Goal: Task Accomplishment & Management: Use online tool/utility

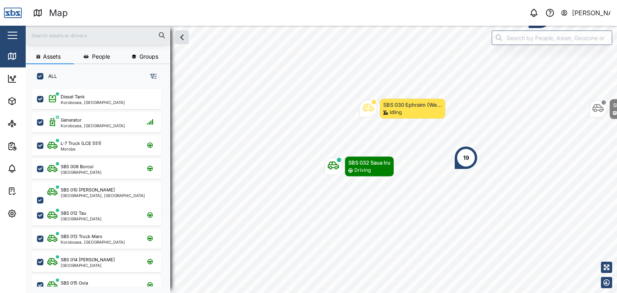
click at [58, 37] on input "text" at bounding box center [98, 35] width 135 height 12
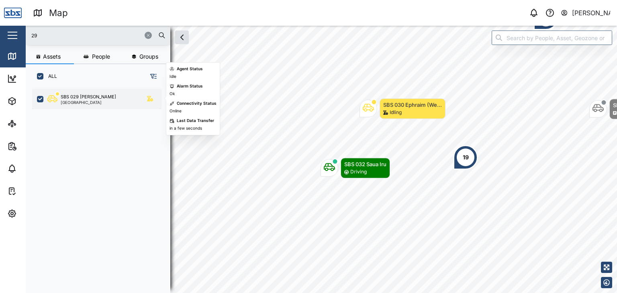
click at [92, 101] on div "[GEOGRAPHIC_DATA]" at bounding box center [88, 103] width 55 height 4
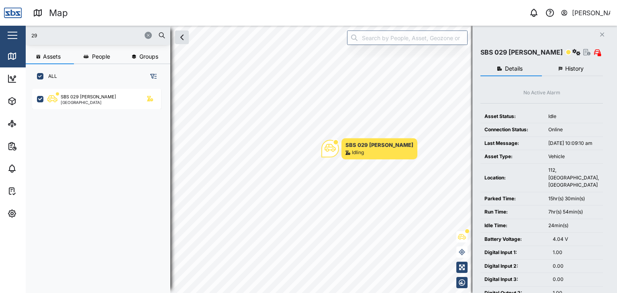
drag, startPoint x: 73, startPoint y: 30, endPoint x: 18, endPoint y: 34, distance: 54.8
click at [18, 34] on div "Map 0 [PERSON_NAME] Close Map Dashboard Assets ATS Camera Generator Personnel T…" at bounding box center [308, 146] width 617 height 293
type input "16"
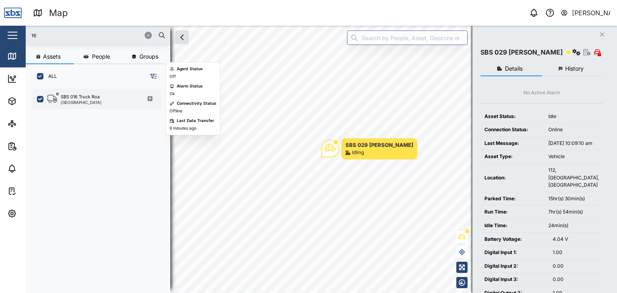
click at [83, 101] on div "[GEOGRAPHIC_DATA]" at bounding box center [81, 103] width 41 height 4
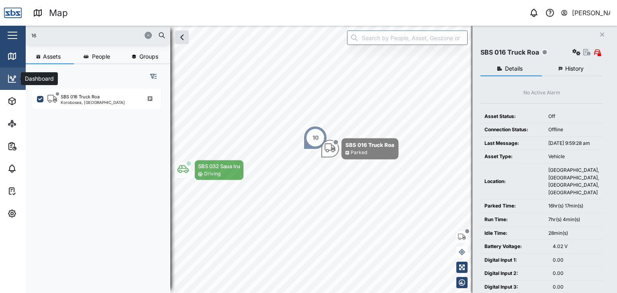
click at [12, 83] on icon at bounding box center [12, 79] width 10 height 10
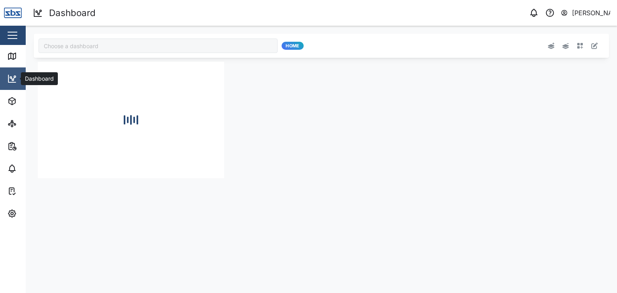
type input "Odometer Update"
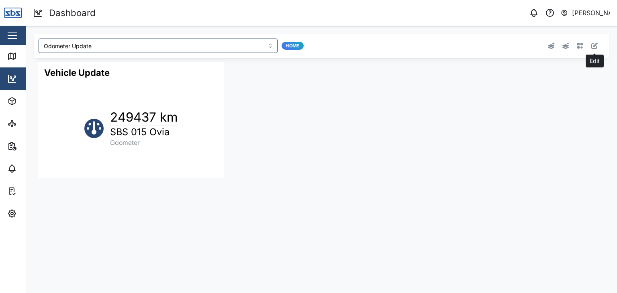
click at [595, 47] on icon "button" at bounding box center [595, 46] width 6 height 6
click at [207, 70] on button "button" at bounding box center [207, 67] width 11 height 11
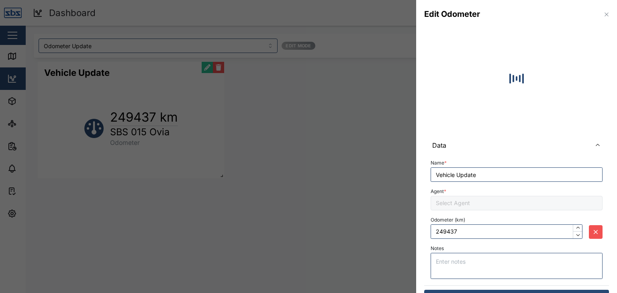
type input "249459"
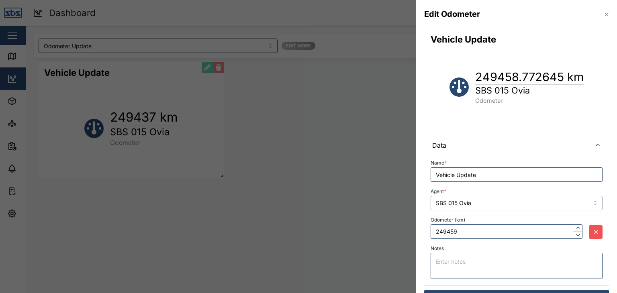
click at [560, 203] on input "SBS 015 Ovia" at bounding box center [517, 203] width 172 height 14
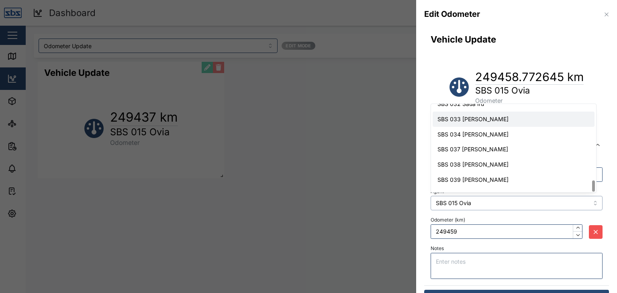
scroll to position [595, 0]
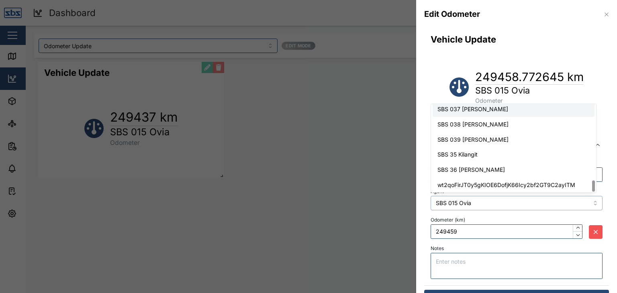
type input "SBS 037 [PERSON_NAME]"
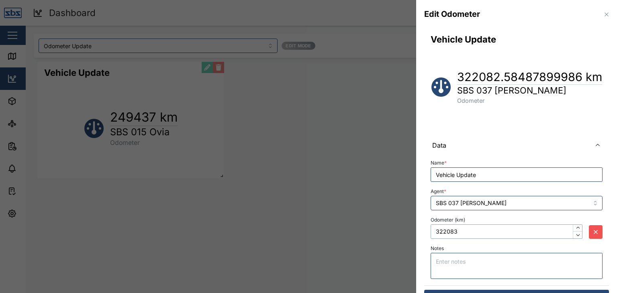
drag, startPoint x: 462, startPoint y: 233, endPoint x: 420, endPoint y: 230, distance: 41.9
click at [420, 230] on div "Vehicle Update 322082.58487899986 km SBS 037 [PERSON_NAME] Odometer Data Name *…" at bounding box center [516, 171] width 201 height 284
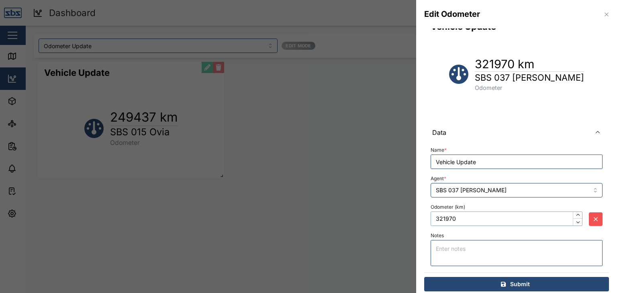
scroll to position [19, 0]
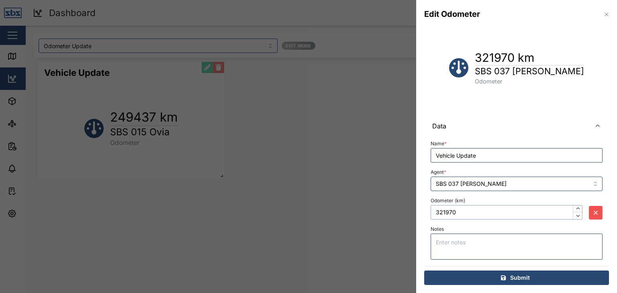
type input "321970"
click at [530, 277] on div "Submit" at bounding box center [516, 278] width 172 height 14
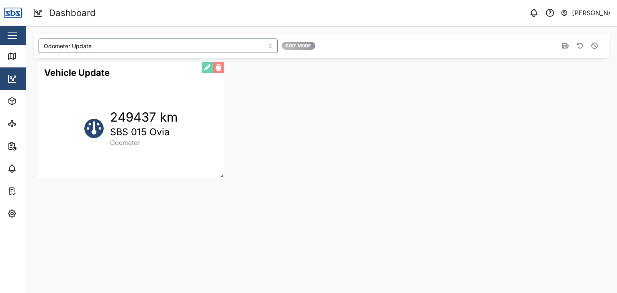
scroll to position [0, 0]
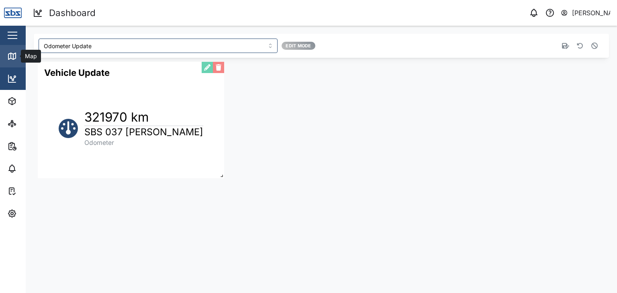
click at [13, 57] on icon at bounding box center [13, 56] width 0 height 5
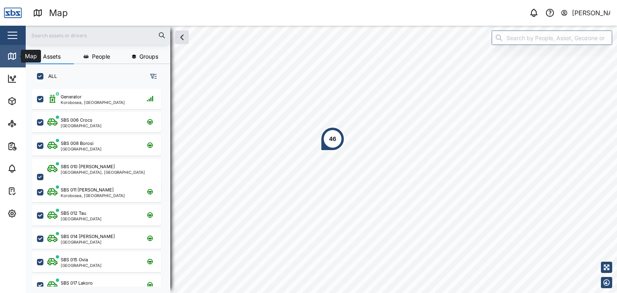
scroll to position [195, 125]
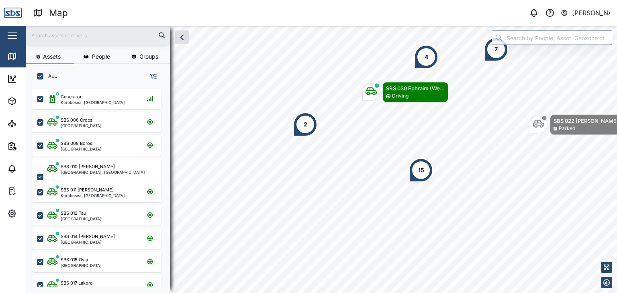
click at [72, 29] on div at bounding box center [98, 35] width 145 height 19
click at [66, 37] on input "text" at bounding box center [98, 35] width 135 height 12
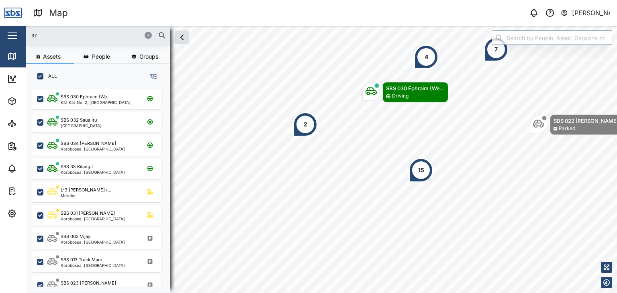
type input "37"
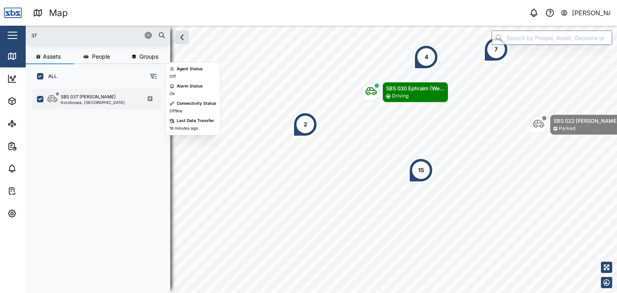
click at [82, 99] on div "SBS 037 [PERSON_NAME]" at bounding box center [88, 97] width 55 height 7
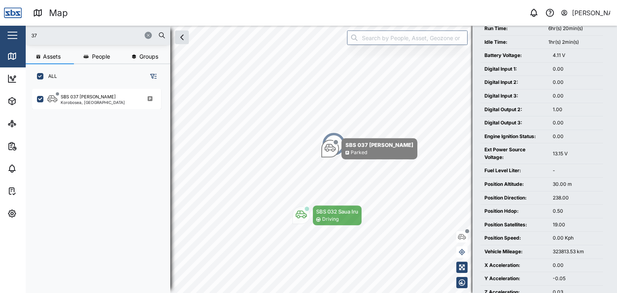
scroll to position [237, 0]
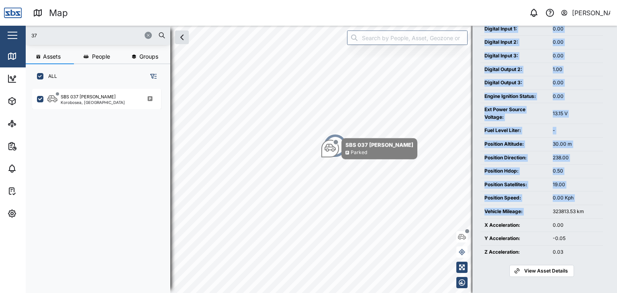
drag, startPoint x: 553, startPoint y: 211, endPoint x: 605, endPoint y: 211, distance: 51.5
click at [605, 211] on div "Close SBS 037 [PERSON_NAME] Details History No Active Alarm Asset Status: Off C…" at bounding box center [545, 160] width 145 height 268
click at [591, 226] on div "0.00" at bounding box center [576, 226] width 46 height 8
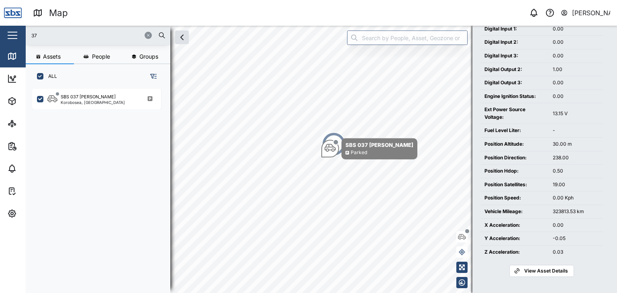
click at [544, 273] on span "View Asset Details" at bounding box center [547, 271] width 44 height 11
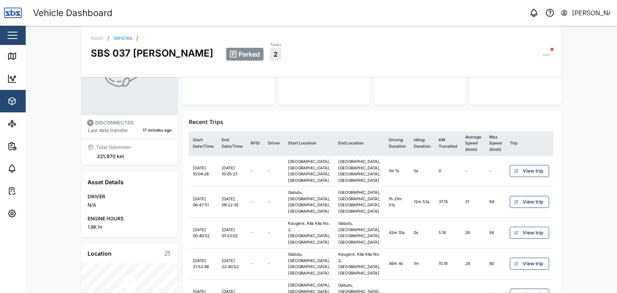
scroll to position [80, 0]
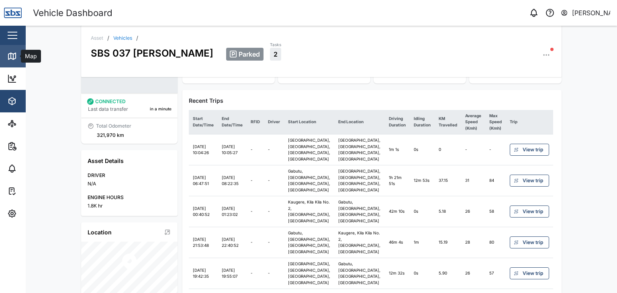
click at [14, 56] on icon at bounding box center [12, 56] width 10 height 10
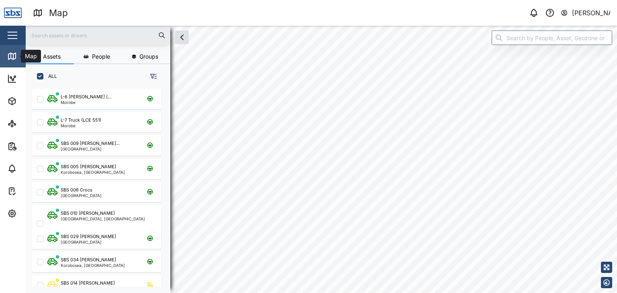
scroll to position [195, 125]
checkbox input "true"
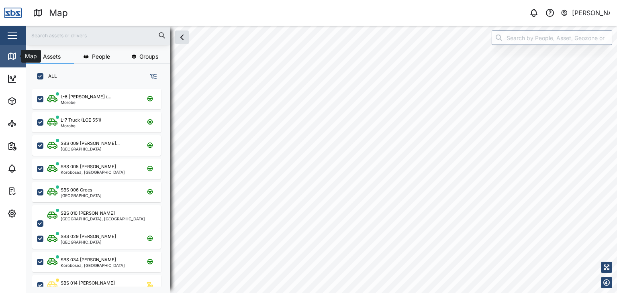
checkbox input "true"
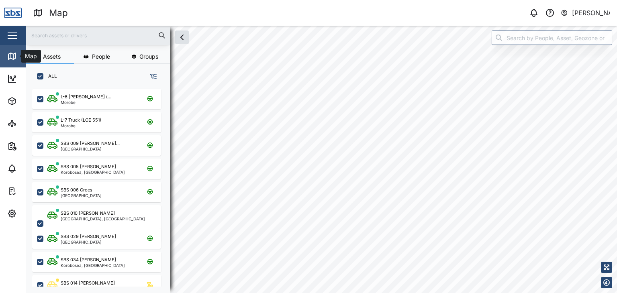
checkbox input "true"
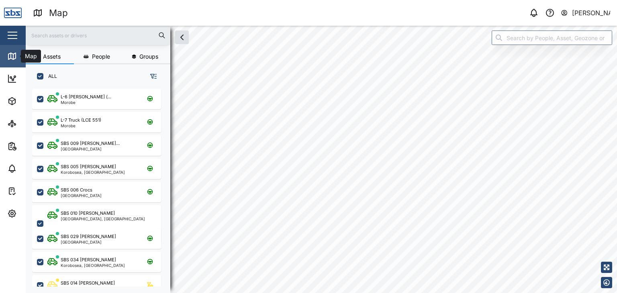
checkbox input "true"
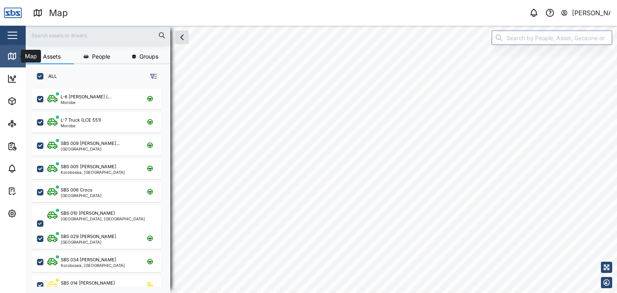
checkbox input "true"
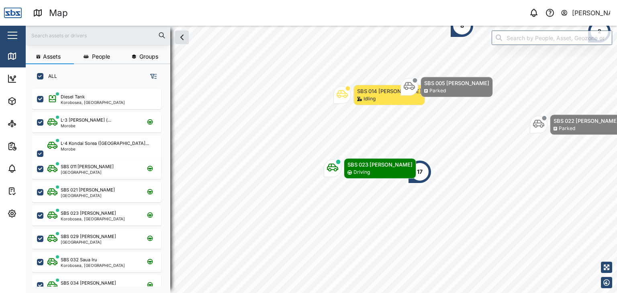
click at [63, 33] on input "text" at bounding box center [98, 35] width 135 height 12
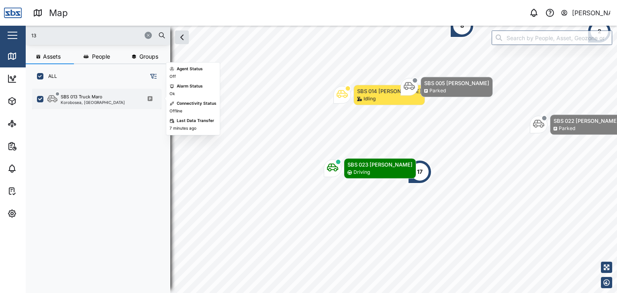
click at [90, 103] on div "Korobosea, [GEOGRAPHIC_DATA]" at bounding box center [93, 103] width 64 height 4
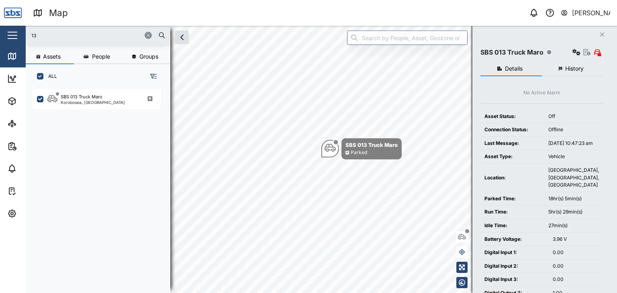
drag, startPoint x: 48, startPoint y: 36, endPoint x: 19, endPoint y: 36, distance: 29.3
click at [19, 36] on div "Map 0 [PERSON_NAME] Close Map Dashboard Assets ATS Camera Generator Personnel T…" at bounding box center [308, 146] width 617 height 293
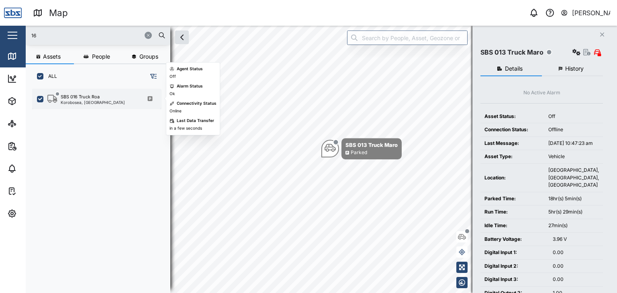
click at [89, 96] on div "SBS 016 Truck Roa" at bounding box center [80, 97] width 39 height 7
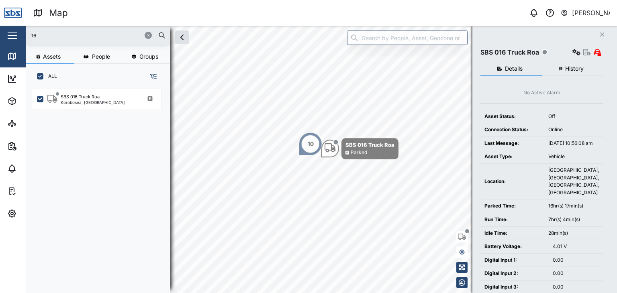
drag, startPoint x: 40, startPoint y: 36, endPoint x: 19, endPoint y: 36, distance: 20.9
click at [19, 36] on div "Map 0 [PERSON_NAME] Close Map Dashboard Assets ATS Camera Generator Personnel T…" at bounding box center [308, 146] width 617 height 293
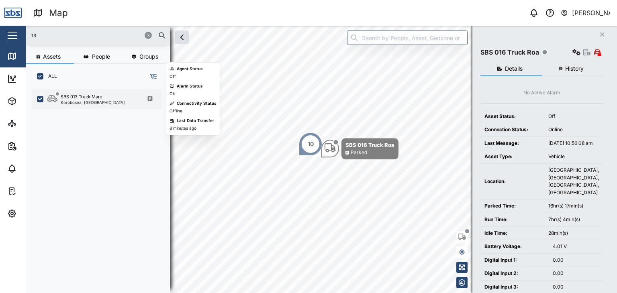
click at [94, 101] on div "Korobosea, [GEOGRAPHIC_DATA]" at bounding box center [93, 103] width 64 height 4
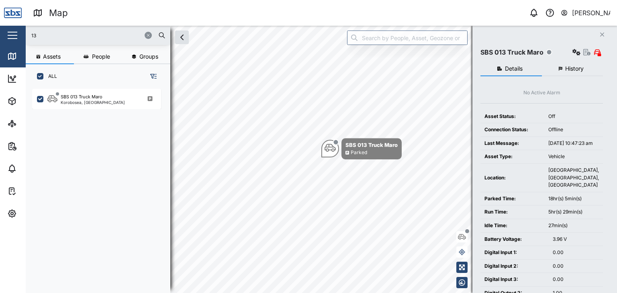
drag, startPoint x: 48, startPoint y: 35, endPoint x: 23, endPoint y: 35, distance: 25.3
click at [23, 35] on div "Map 0 [PERSON_NAME] Close Map Dashboard Assets ATS Camera Generator Personnel T…" at bounding box center [308, 146] width 617 height 293
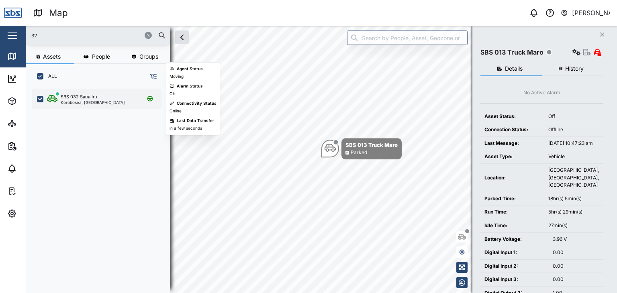
click at [84, 102] on div "Korobosea, [GEOGRAPHIC_DATA]" at bounding box center [93, 103] width 64 height 4
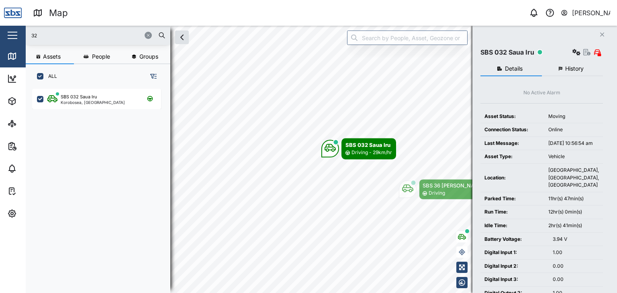
drag, startPoint x: 27, startPoint y: 32, endPoint x: 21, endPoint y: 33, distance: 6.0
click at [21, 33] on div "Map 0 [PERSON_NAME] Close Map Dashboard Assets ATS Camera Generator Personnel T…" at bounding box center [308, 146] width 617 height 293
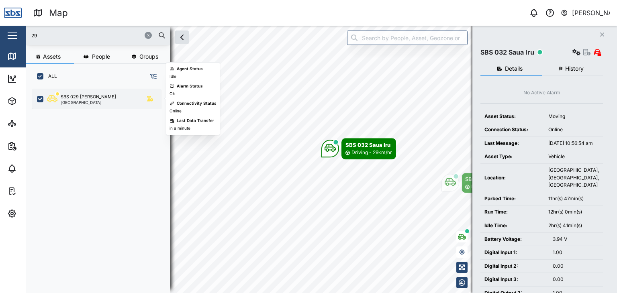
click at [72, 96] on div "SBS 029 [PERSON_NAME]" at bounding box center [88, 97] width 55 height 7
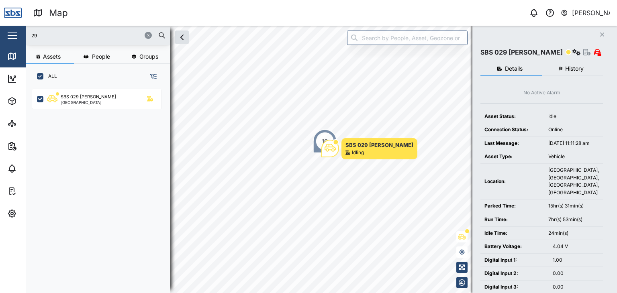
drag, startPoint x: 49, startPoint y: 35, endPoint x: 11, endPoint y: 35, distance: 38.6
click at [11, 35] on div "Map 0 [PERSON_NAME] Close Map Dashboard Assets ATS Camera Generator Personnel T…" at bounding box center [308, 146] width 617 height 293
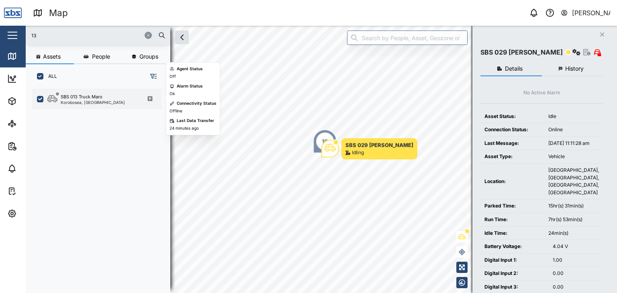
click at [81, 101] on div "Korobosea, [GEOGRAPHIC_DATA]" at bounding box center [93, 103] width 64 height 4
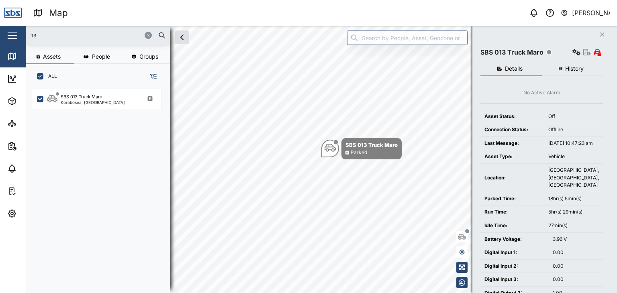
drag, startPoint x: 39, startPoint y: 33, endPoint x: 14, endPoint y: 34, distance: 24.6
click at [14, 34] on div "Map 0 [PERSON_NAME] Close Map Dashboard Assets ATS Camera Generator Personnel T…" at bounding box center [308, 146] width 617 height 293
type input "32"
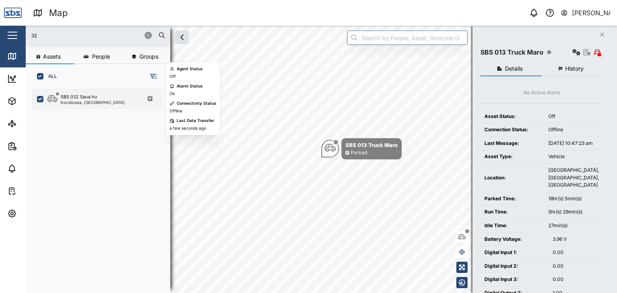
click at [79, 104] on div "SBS 032 Saua Iru Korobosea, [GEOGRAPHIC_DATA]" at bounding box center [96, 99] width 129 height 21
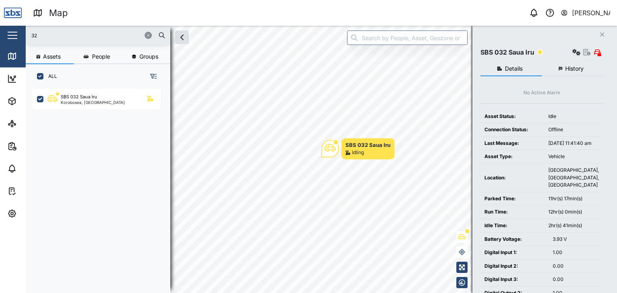
drag, startPoint x: 53, startPoint y: 35, endPoint x: 16, endPoint y: 35, distance: 37.8
click at [16, 35] on div "Map 0 [PERSON_NAME] Close Map Dashboard Assets ATS Camera Generator Personnel T…" at bounding box center [308, 146] width 617 height 293
click at [72, 43] on div "32" at bounding box center [98, 35] width 145 height 19
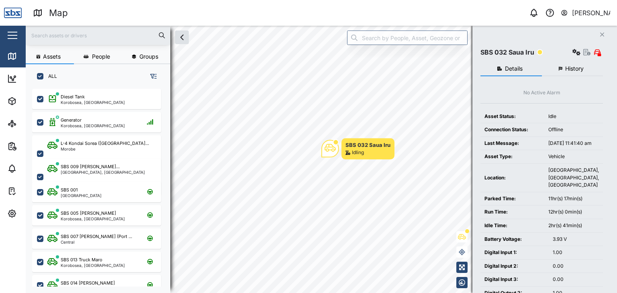
click at [66, 35] on input "text" at bounding box center [98, 35] width 135 height 12
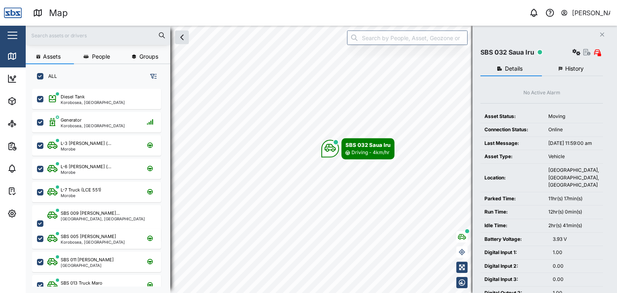
click at [60, 34] on input "text" at bounding box center [98, 35] width 135 height 12
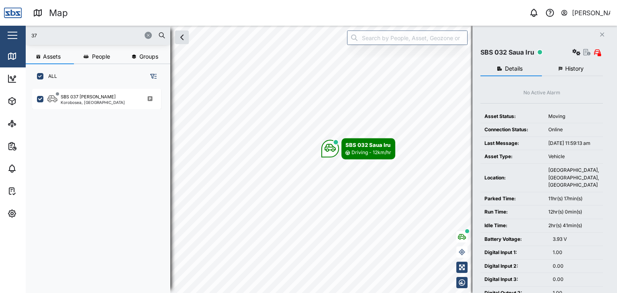
type input "37"
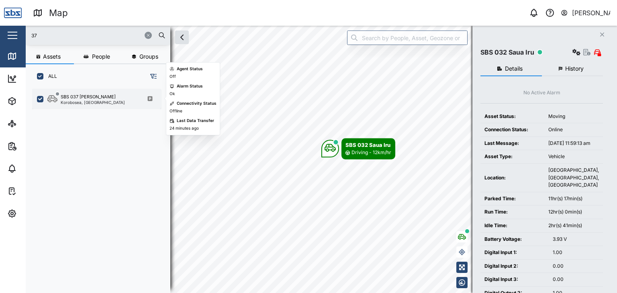
click at [91, 94] on div "SBS 037 [PERSON_NAME]" at bounding box center [88, 97] width 55 height 7
